Goal: Transaction & Acquisition: Purchase product/service

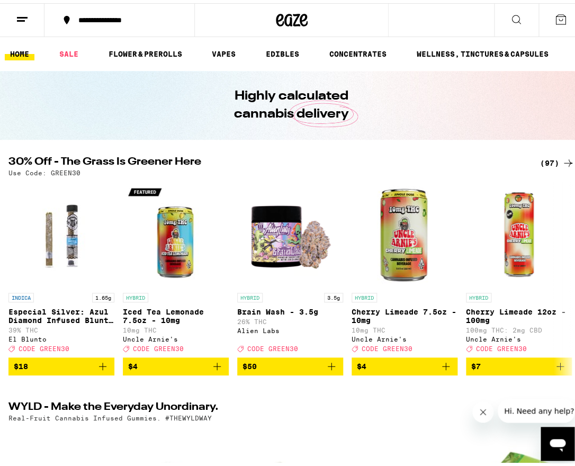
click at [544, 161] on div "(97)" at bounding box center [557, 160] width 34 height 13
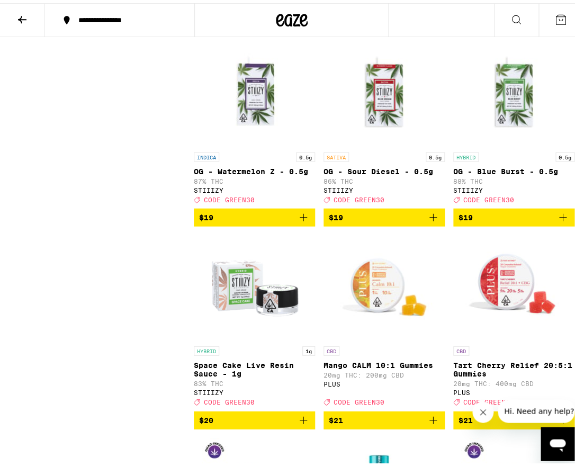
scroll to position [1730, 0]
